Goal: Information Seeking & Learning: Understand process/instructions

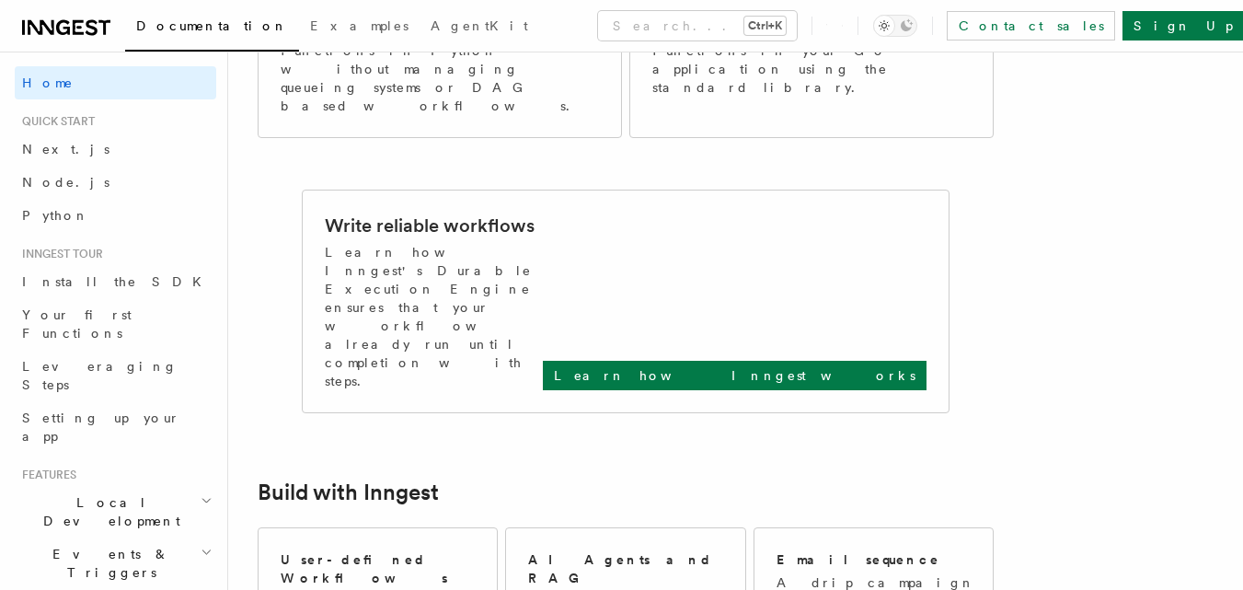
scroll to position [1117, 0]
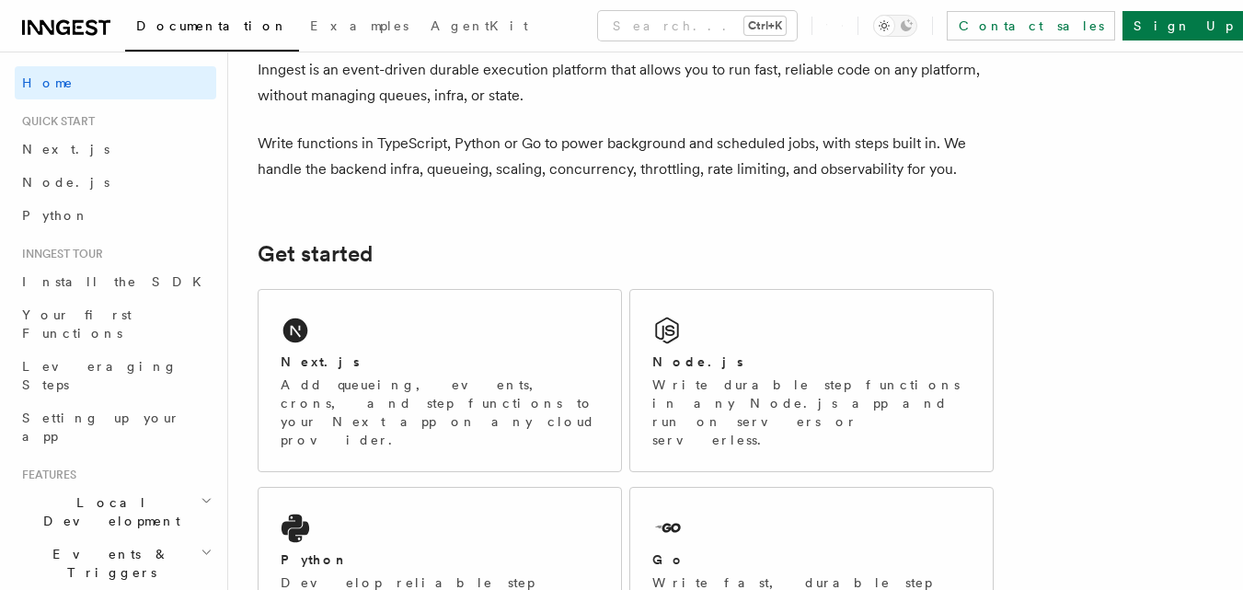
scroll to position [172, 0]
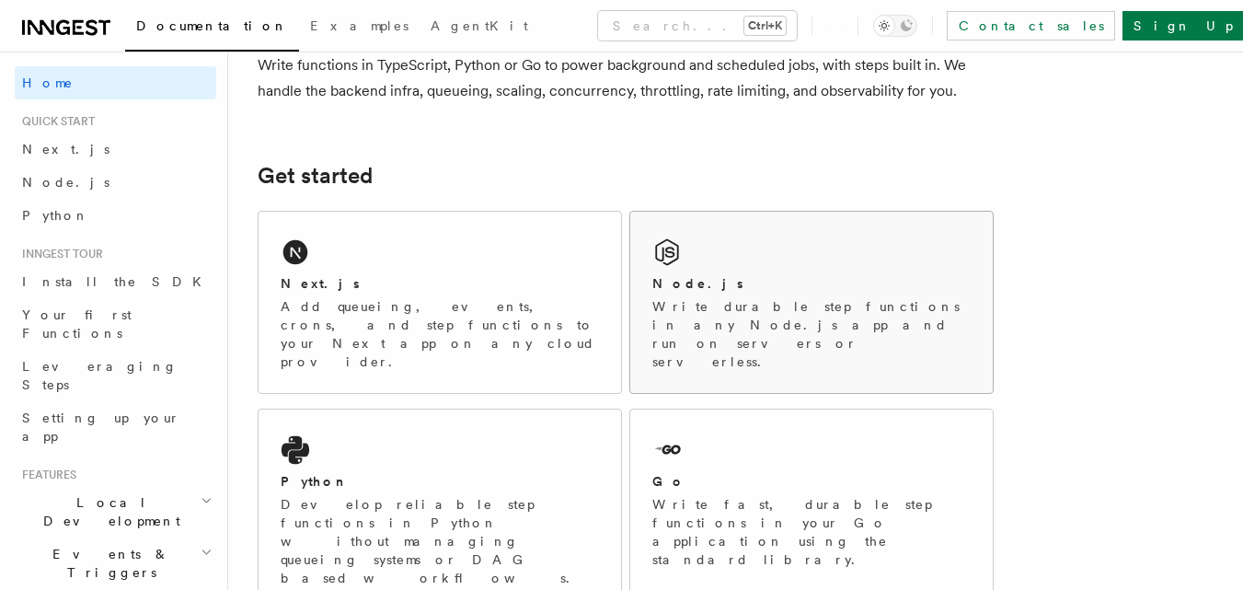
click at [701, 260] on div "Node.js Write durable step functions in any Node.js app and run on servers or s…" at bounding box center [811, 302] width 362 height 181
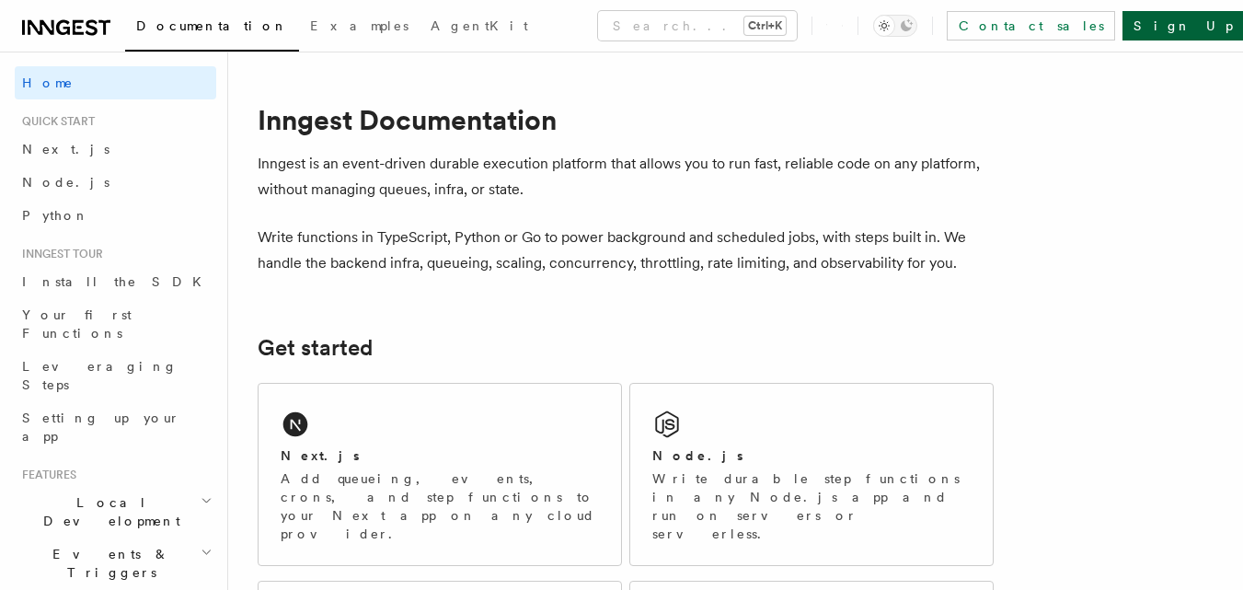
click at [1187, 24] on link "Sign Up" at bounding box center [1182, 25] width 121 height 29
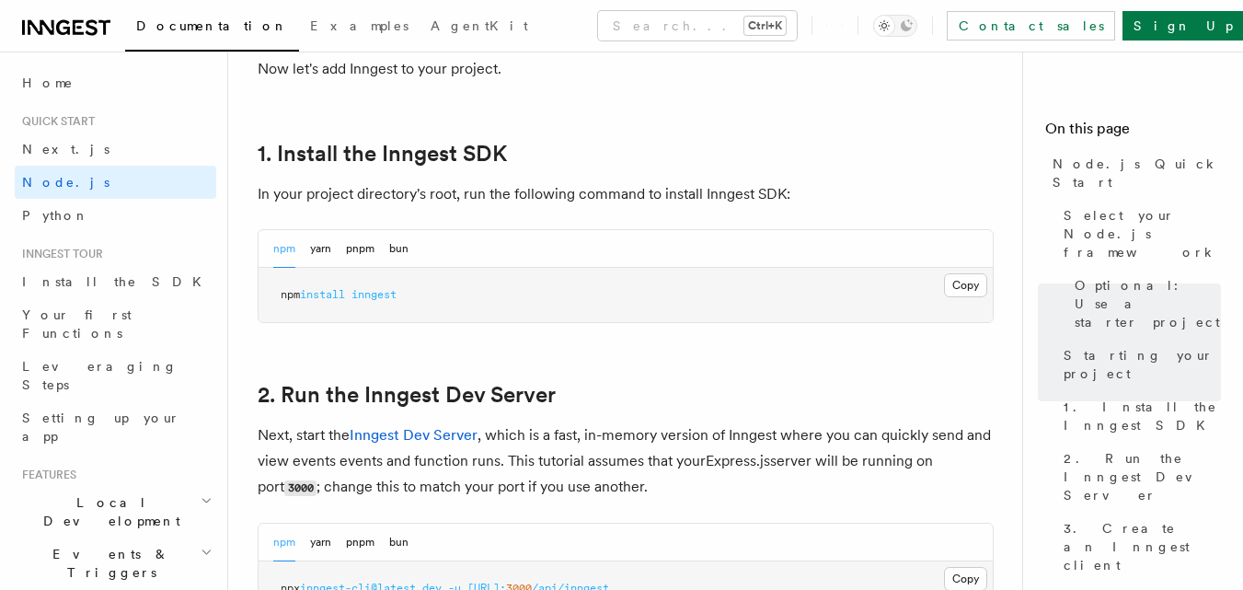
scroll to position [1138, 0]
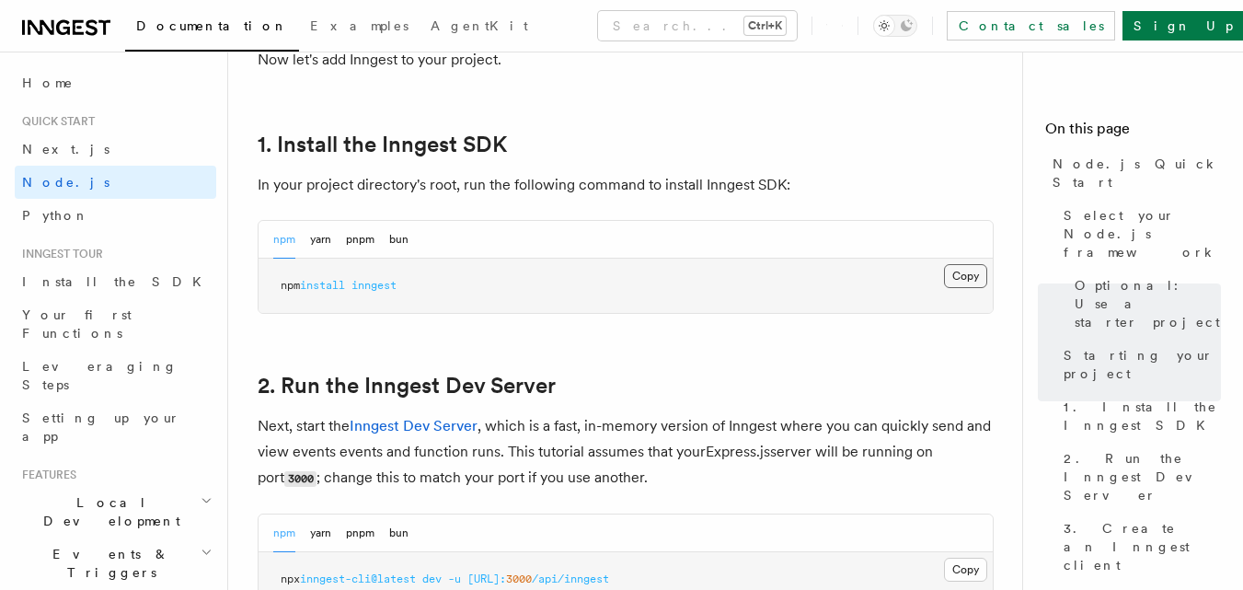
click at [961, 270] on button "Copy Copied" at bounding box center [965, 276] width 43 height 24
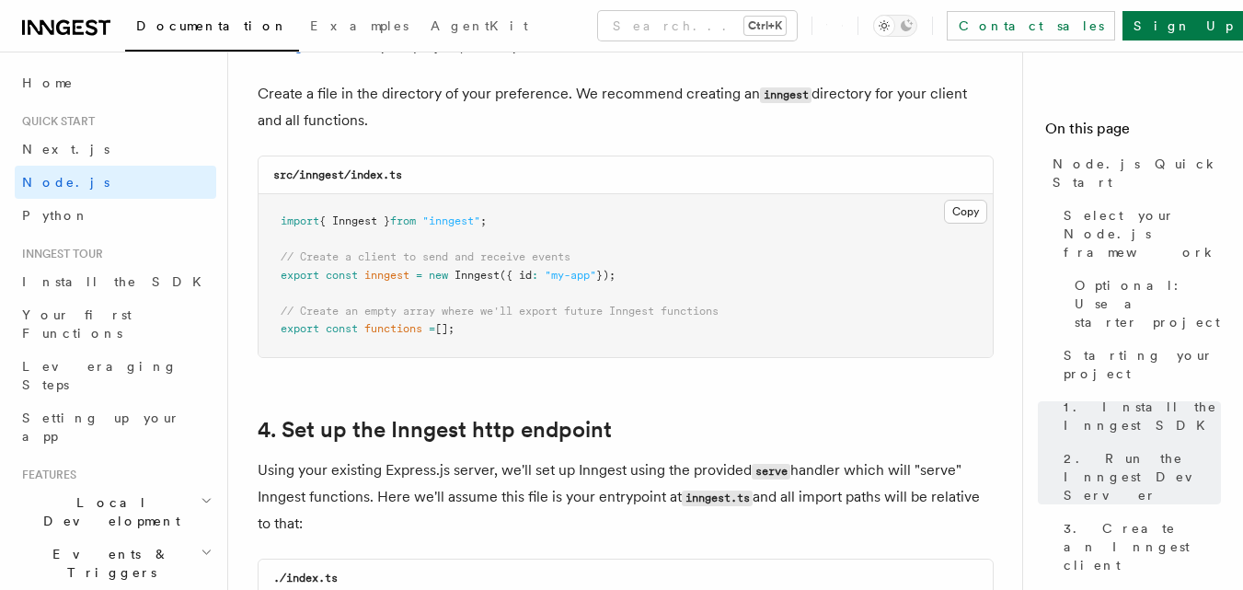
scroll to position [2497, 0]
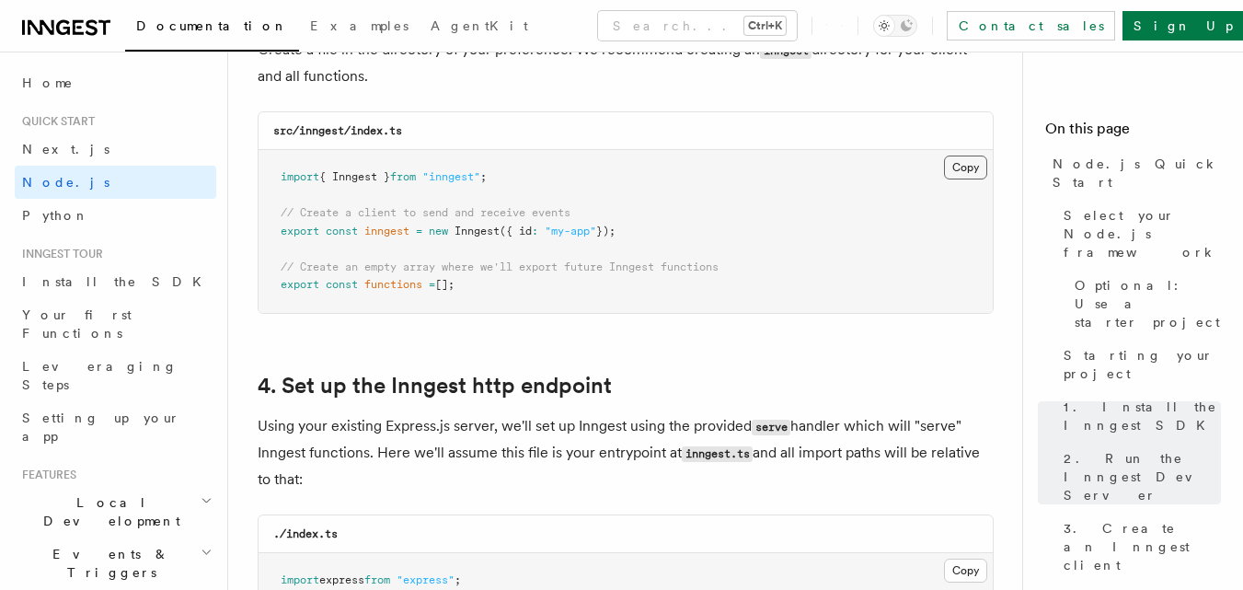
click at [955, 170] on button "Copy Copied" at bounding box center [965, 167] width 43 height 24
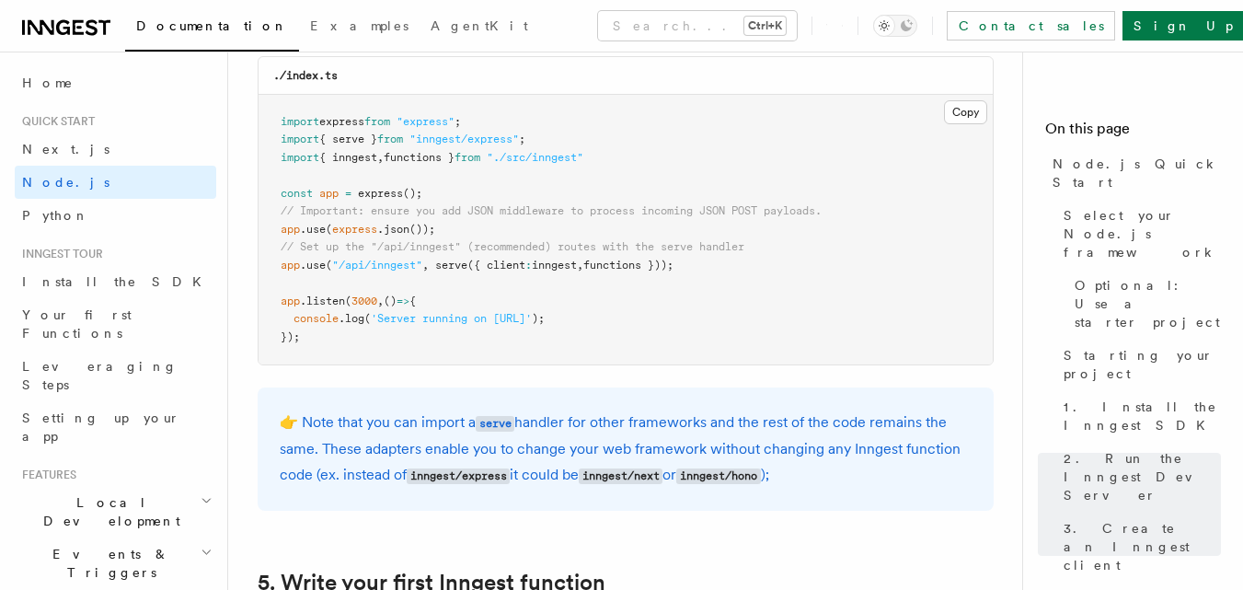
scroll to position [2962, 0]
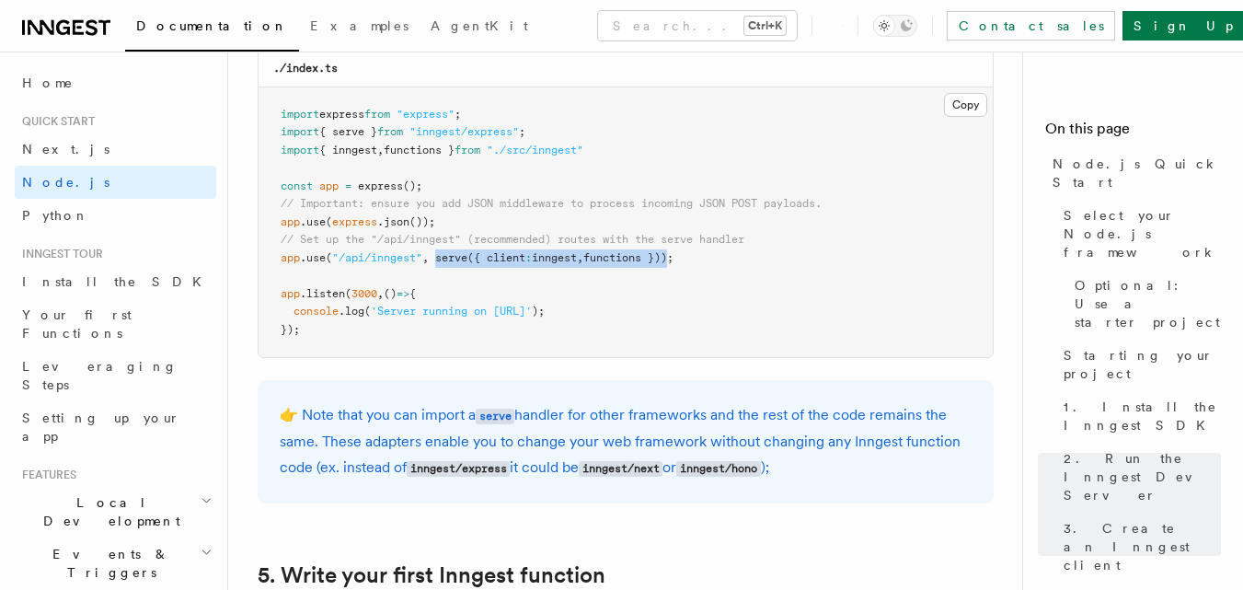
drag, startPoint x: 439, startPoint y: 255, endPoint x: 685, endPoint y: 250, distance: 246.6
click at [673, 251] on span "app .use ( "/api/inngest" , serve ({ client : inngest , functions }));" at bounding box center [477, 257] width 393 height 13
copy span "serve ({ client : inngest , functions })"
click at [562, 130] on pre "import express from "express" ; import { serve } from "inngest/express" ; impor…" at bounding box center [625, 222] width 734 height 270
